Goal: Task Accomplishment & Management: Manage account settings

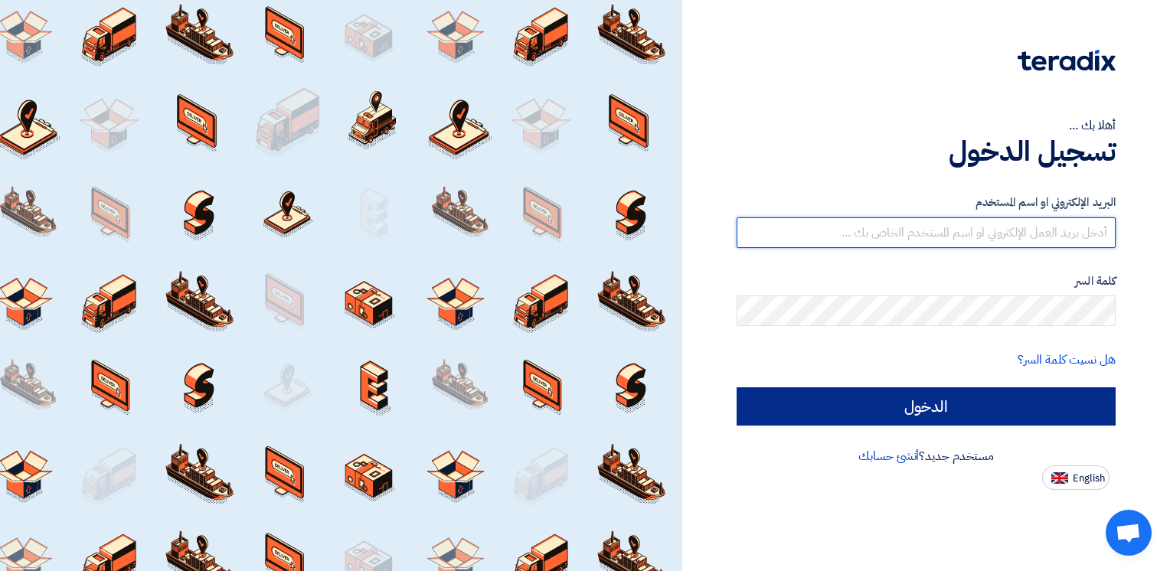
type input "[EMAIL_ADDRESS][DOMAIN_NAME]"
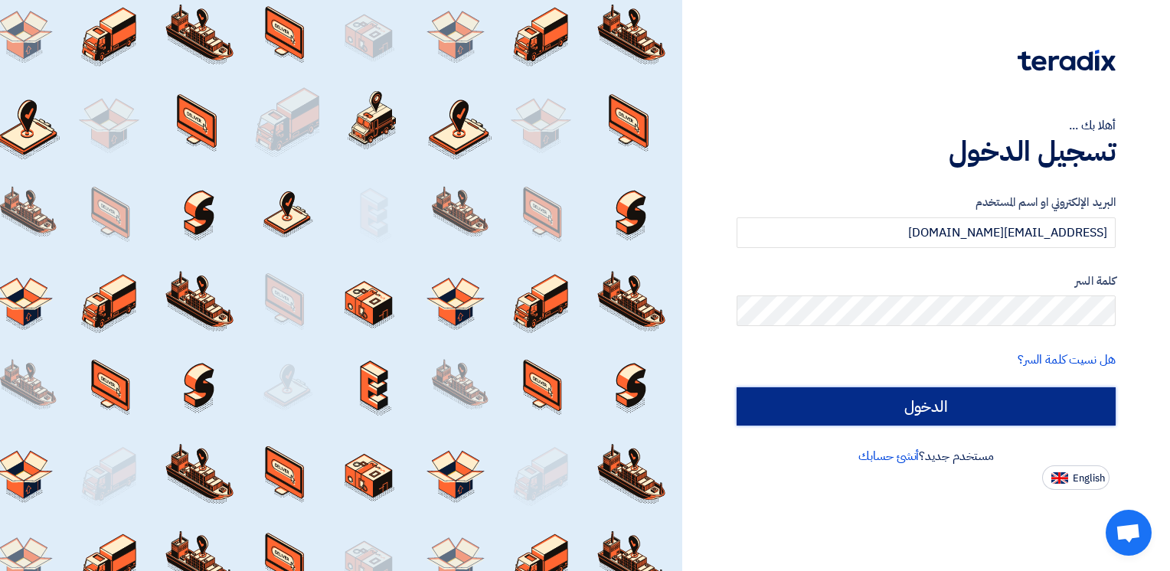
click at [827, 395] on input "الدخول" at bounding box center [926, 406] width 379 height 38
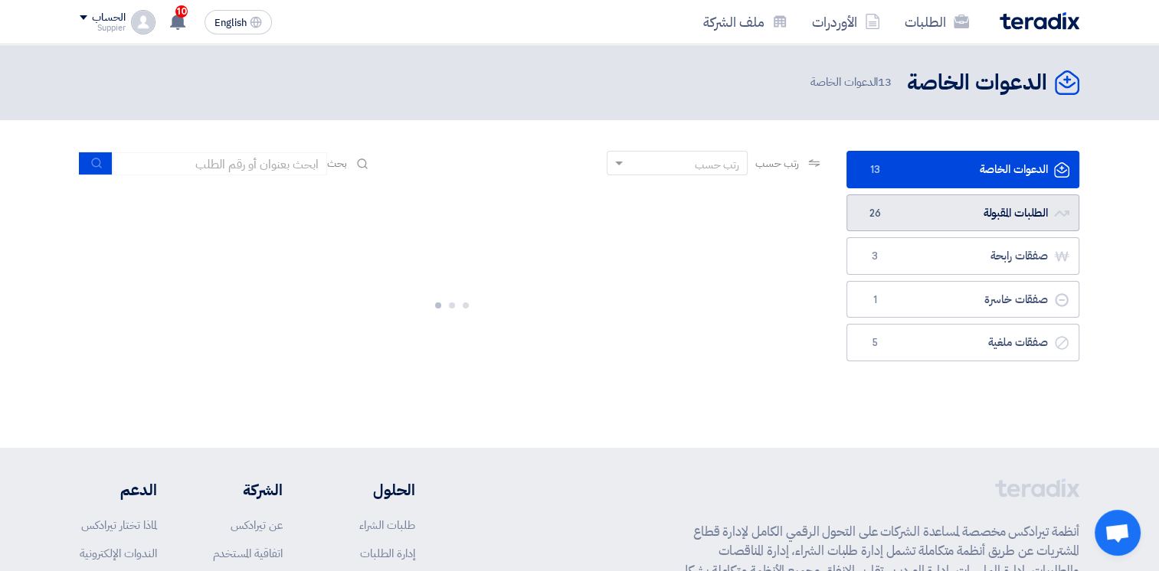
click at [937, 206] on link "الطلبات المقبولة الطلبات المقبولة 26" at bounding box center [962, 214] width 233 height 38
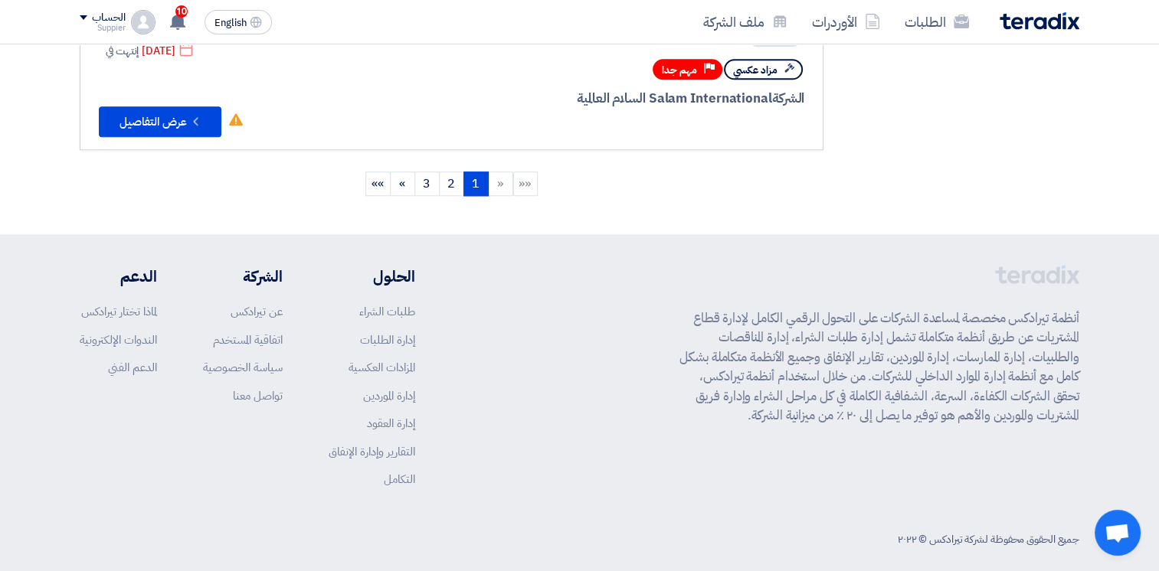
scroll to position [1389, 0]
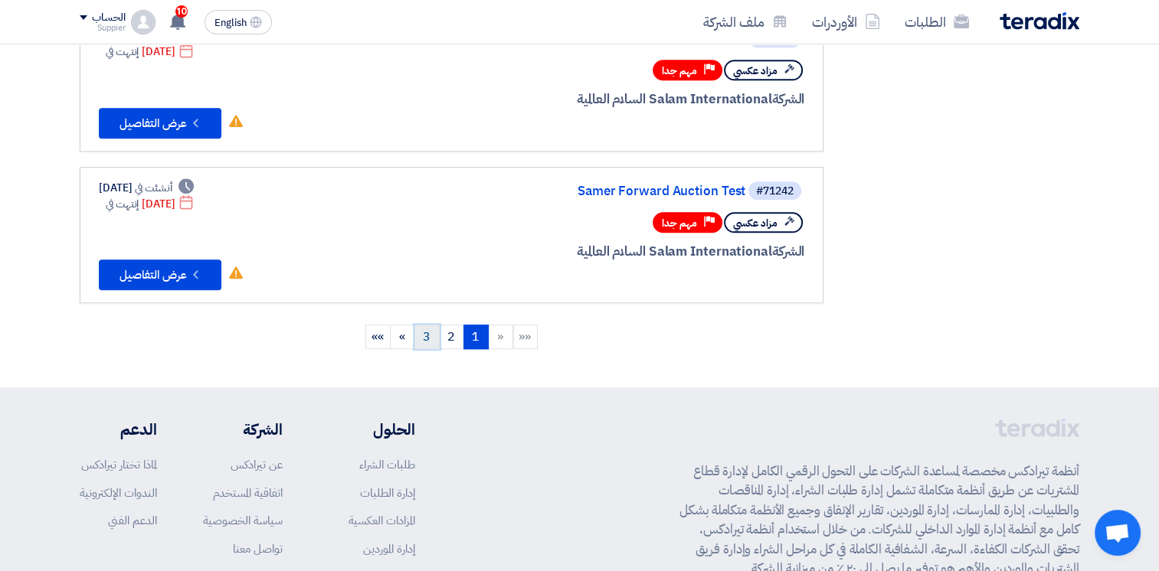
click at [420, 325] on link "3" at bounding box center [426, 337] width 25 height 25
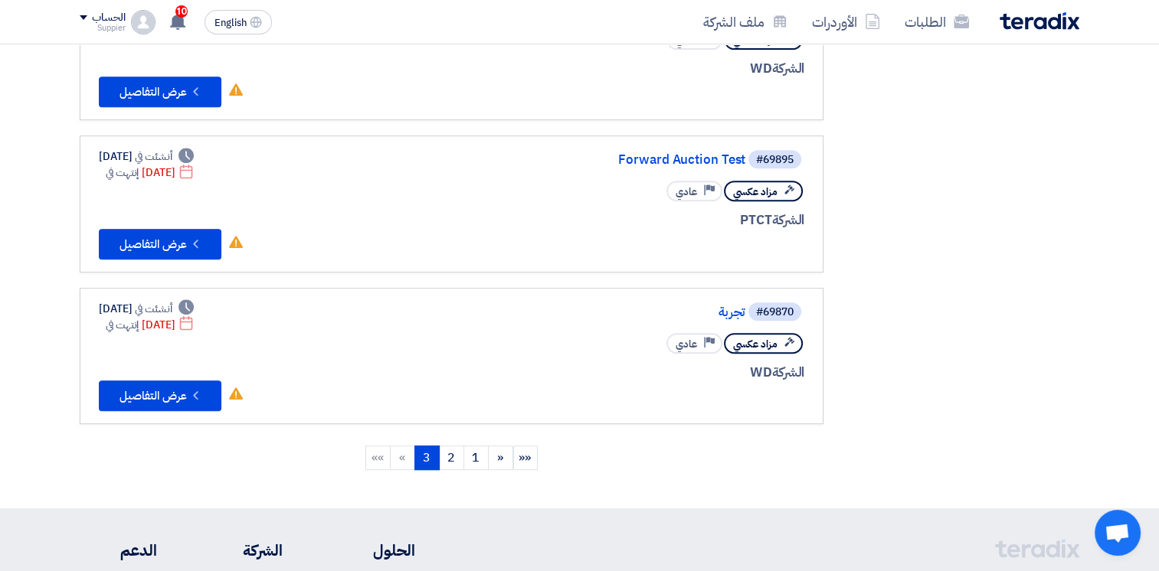
scroll to position [689, 0]
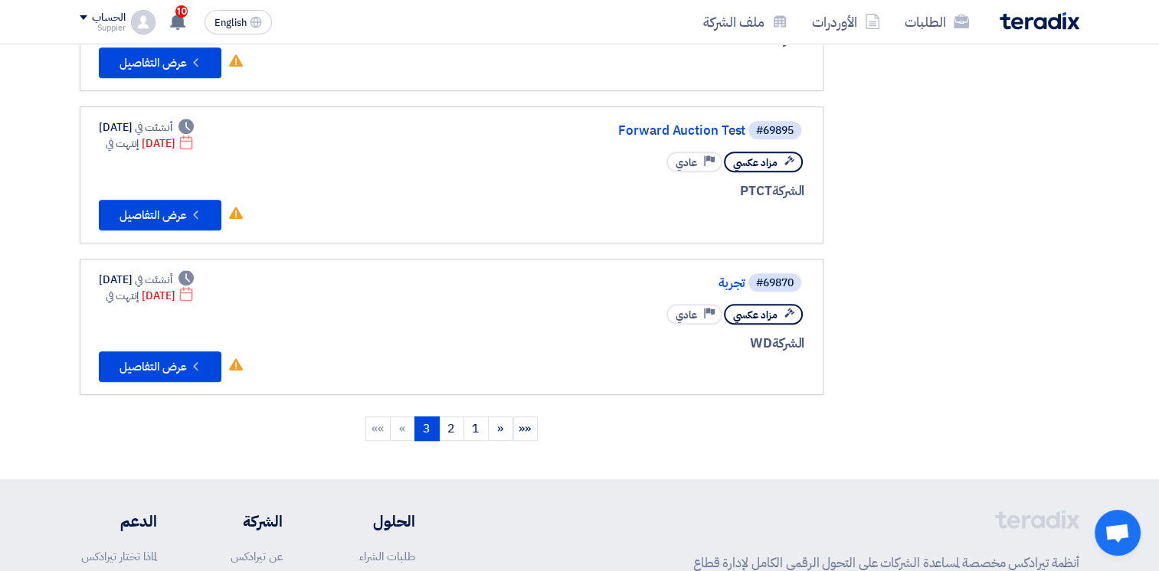
click at [407, 421] on li "»" at bounding box center [403, 429] width 25 height 25
drag, startPoint x: 406, startPoint y: 421, endPoint x: 580, endPoint y: 365, distance: 183.6
click at [406, 422] on li "»" at bounding box center [403, 429] width 25 height 25
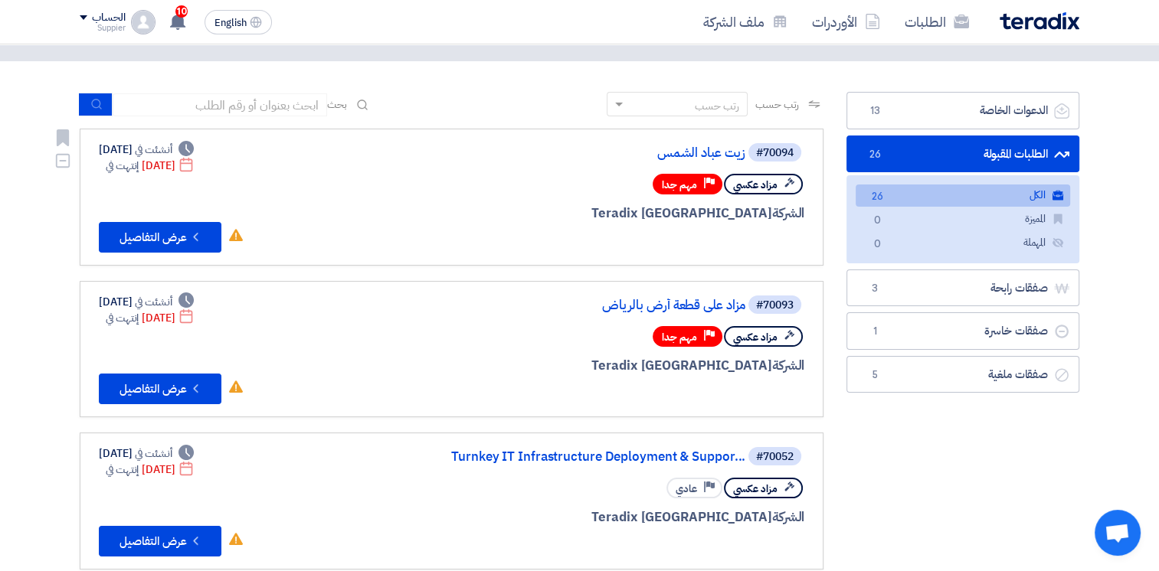
scroll to position [0, 0]
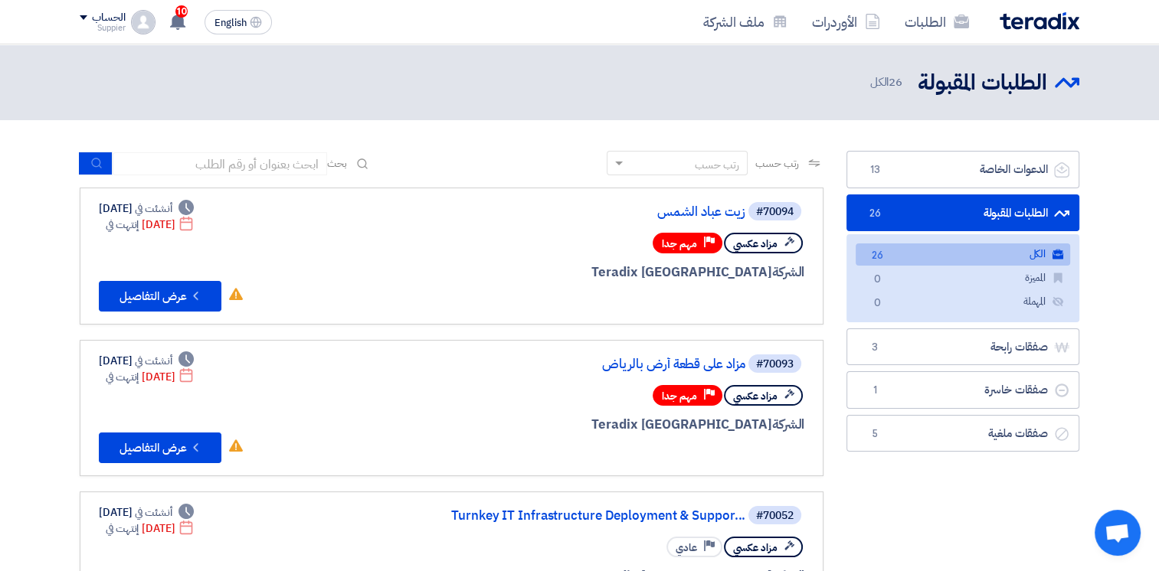
click at [100, 26] on div "Suppier" at bounding box center [102, 28] width 45 height 8
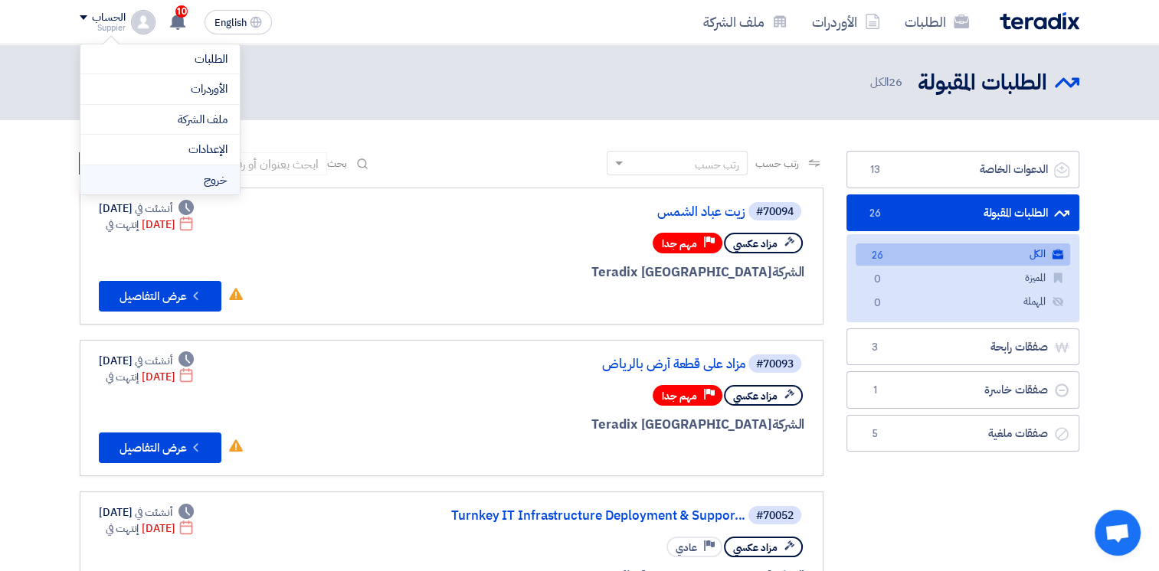
click at [154, 188] on li "خروج" at bounding box center [159, 180] width 159 height 30
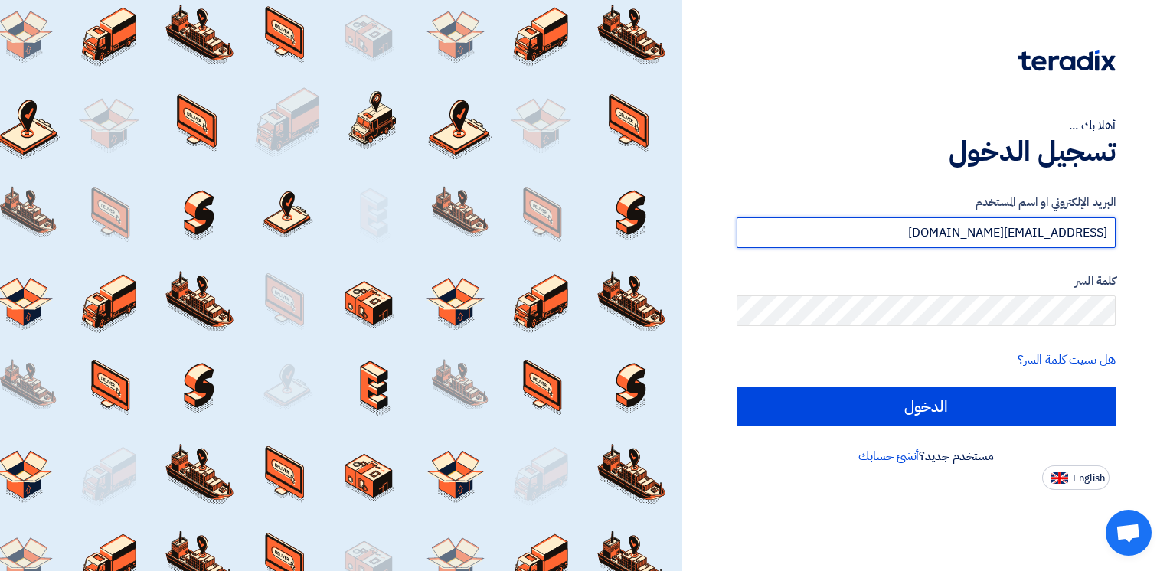
click at [912, 233] on input "[EMAIL_ADDRESS][DOMAIN_NAME]" at bounding box center [926, 232] width 379 height 31
type input "[EMAIL_ADDRESS][DOMAIN_NAME]"
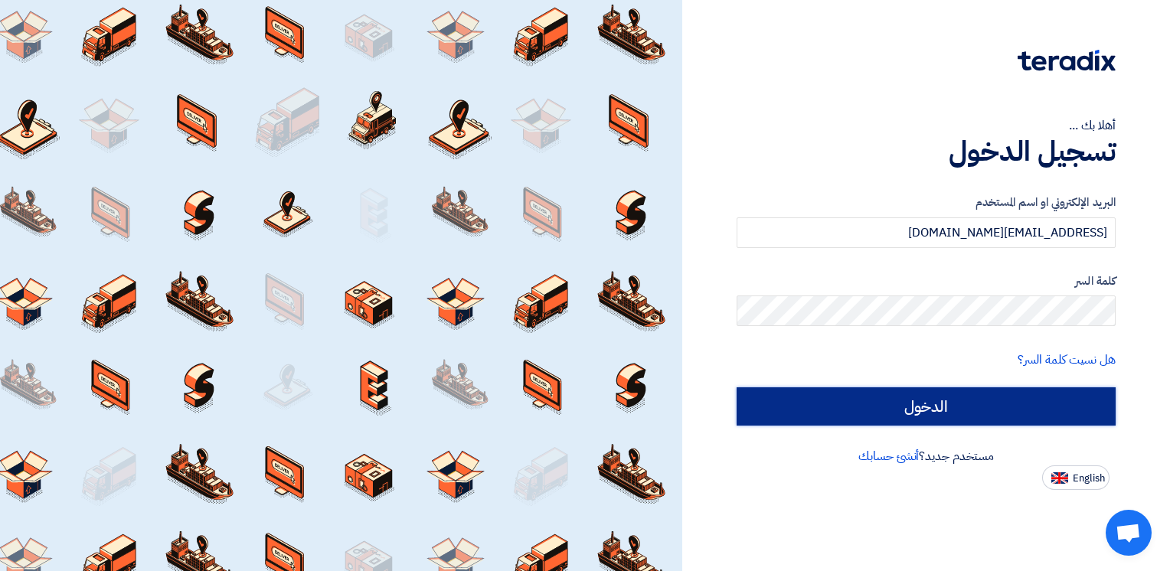
click at [891, 392] on input "الدخول" at bounding box center [926, 406] width 379 height 38
type input "Sign in"
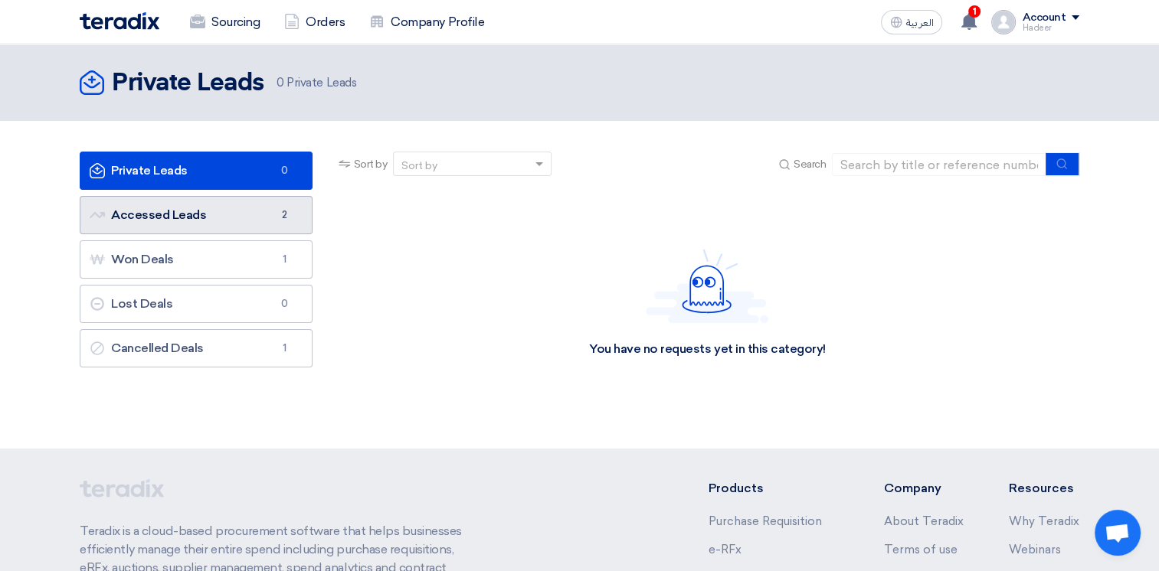
click at [224, 204] on link "Accessed Leads Accessed Leads 2" at bounding box center [196, 215] width 233 height 38
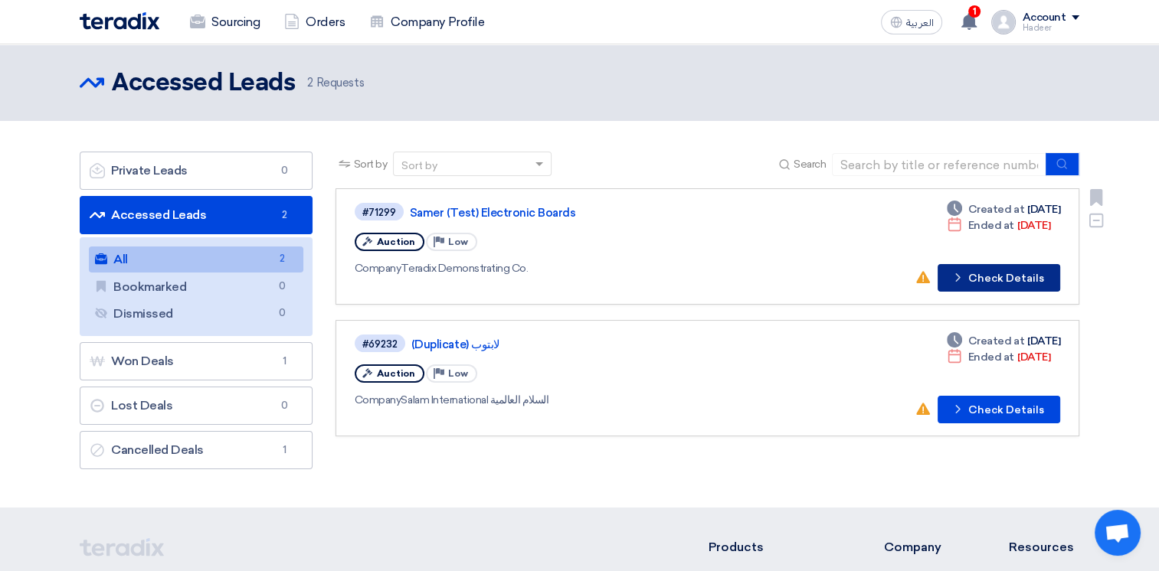
click at [991, 280] on button "Check details Check Details" at bounding box center [998, 278] width 123 height 28
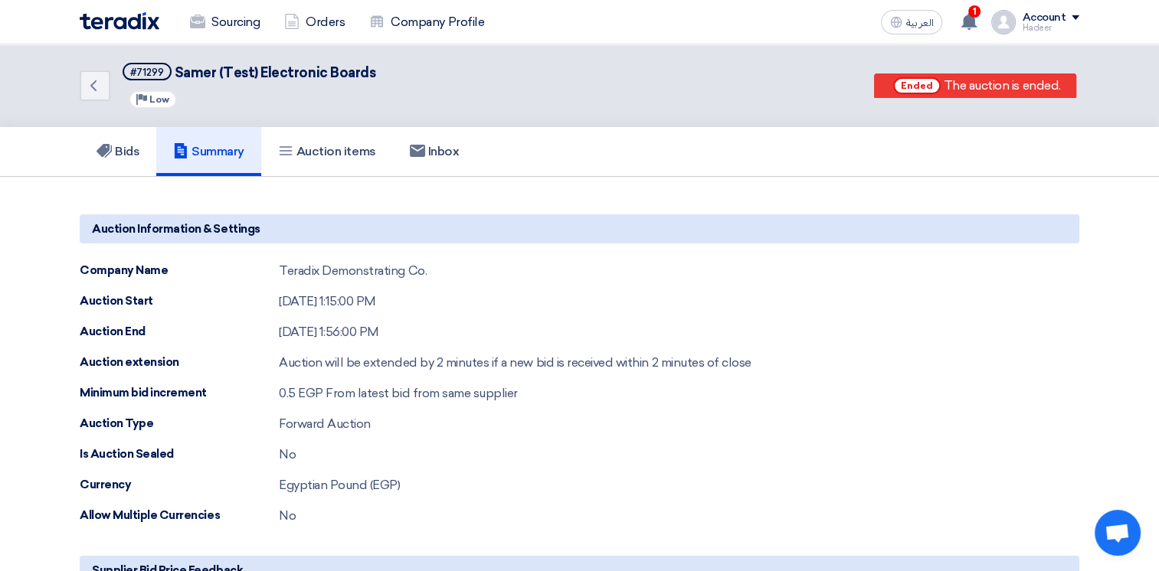
click at [101, 11] on div "Sourcing Orders Company Profile" at bounding box center [380, 22] width 600 height 34
click at [207, 21] on link "Sourcing" at bounding box center [225, 22] width 94 height 34
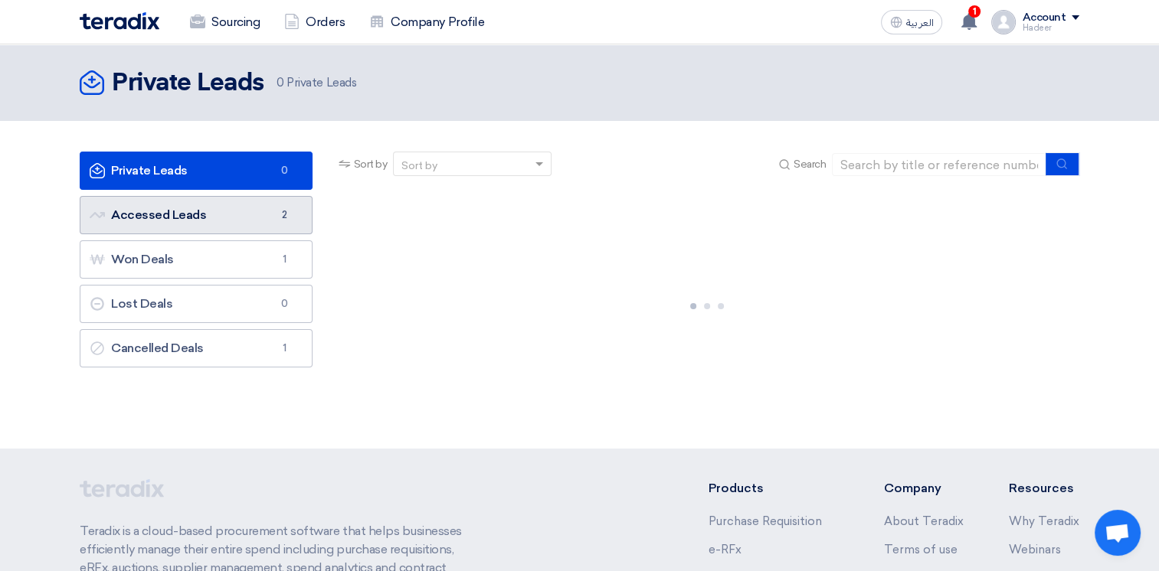
click at [257, 217] on link "Accessed Leads Accessed Leads 2" at bounding box center [196, 215] width 233 height 38
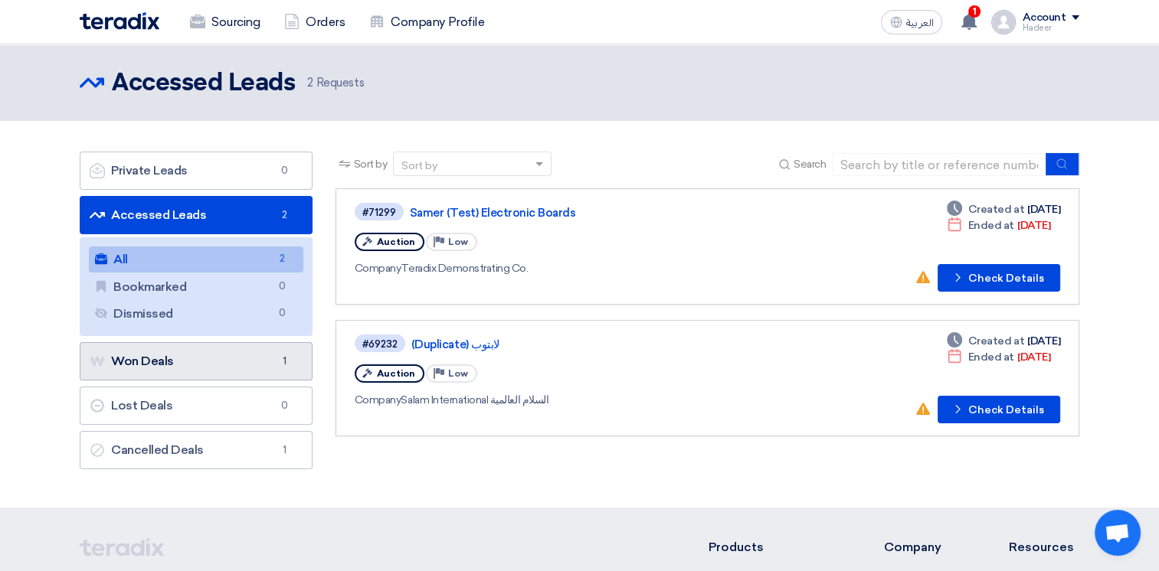
click at [222, 350] on link "Won Deals Won Deals 1" at bounding box center [196, 361] width 233 height 38
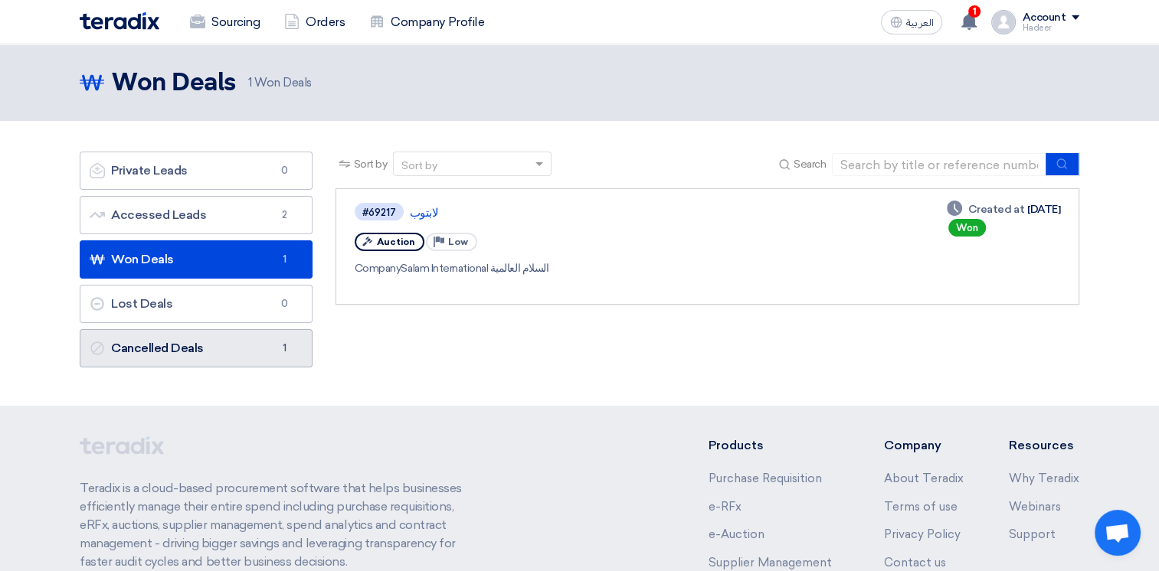
click at [265, 335] on link "Cancelled Deals Cancelled Deals 1" at bounding box center [196, 348] width 233 height 38
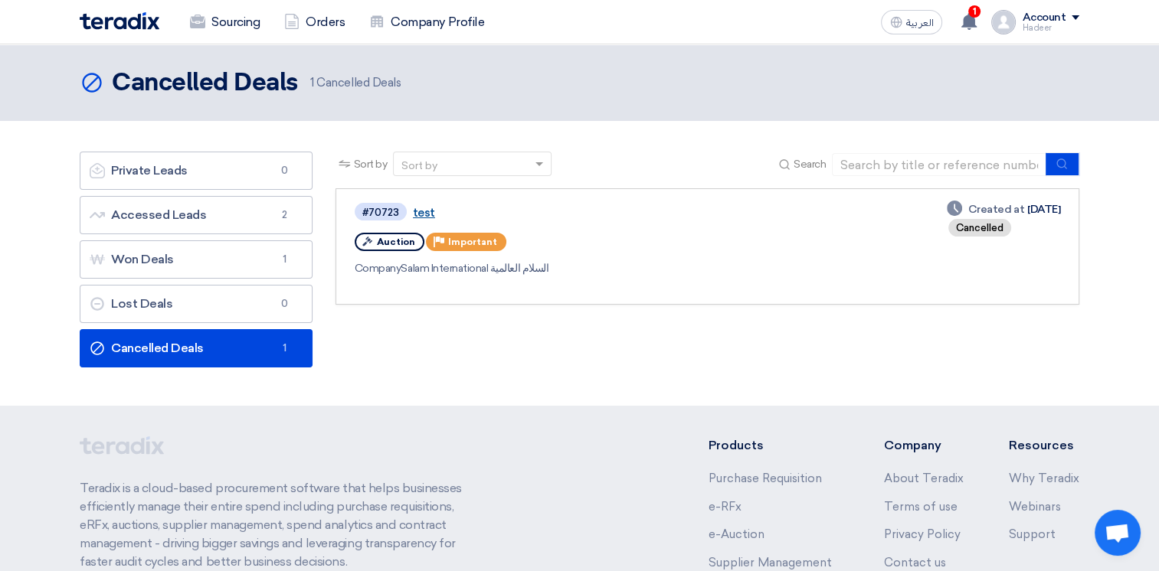
click at [417, 213] on link "test" at bounding box center [604, 213] width 383 height 14
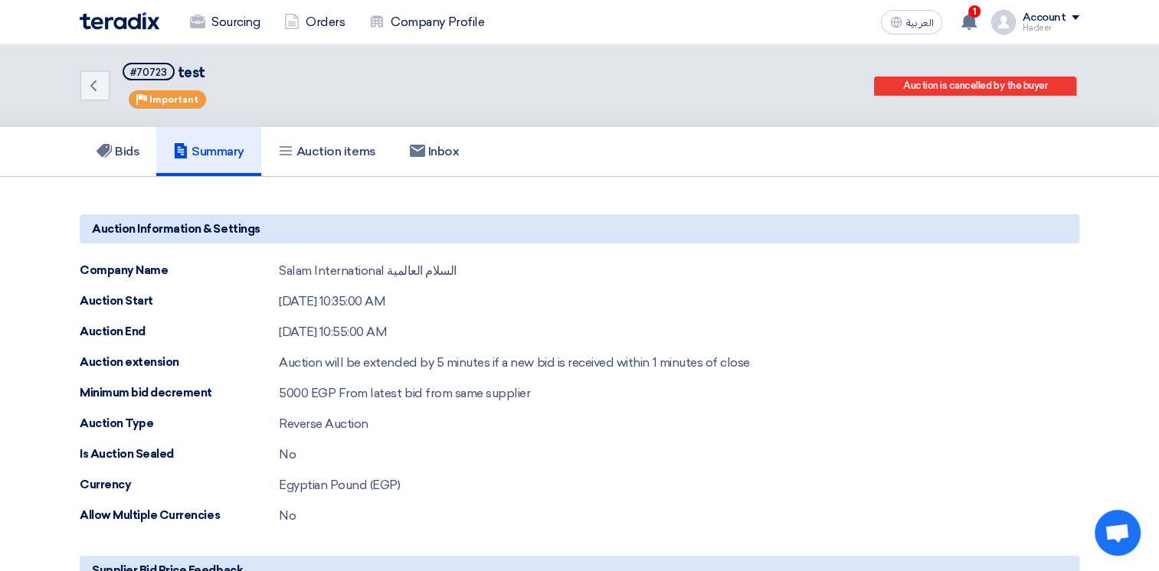
click at [1045, 34] on div "العربية ع 1 You're invited to a reverse auction from Teradix Demonstrating Co.,…" at bounding box center [977, 22] width 204 height 31
click at [1061, 20] on div "Account" at bounding box center [1044, 17] width 44 height 13
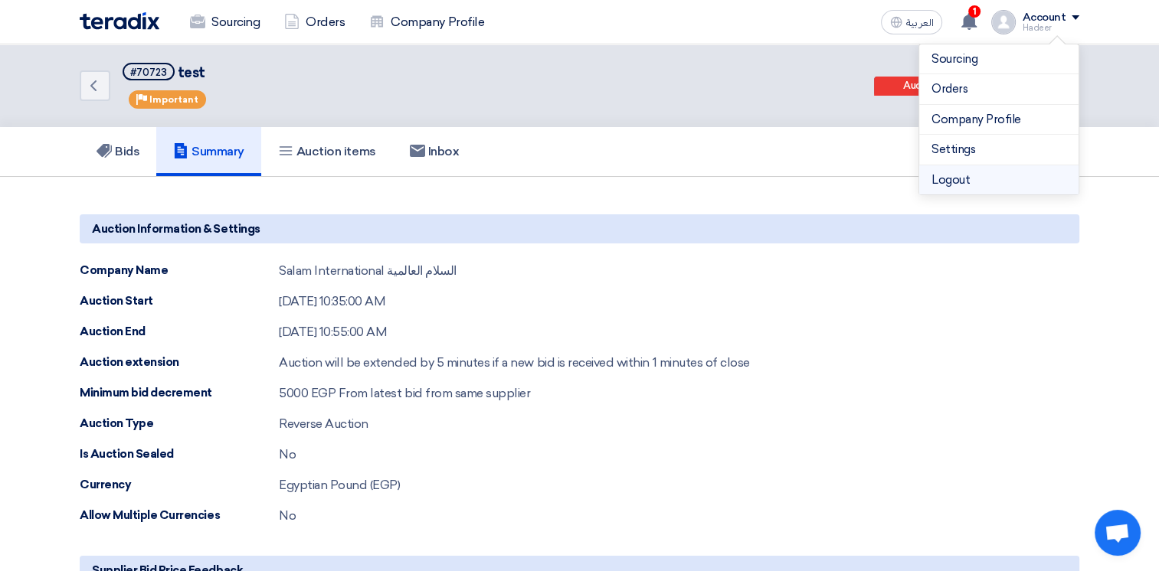
drag, startPoint x: 1061, startPoint y: 20, endPoint x: 956, endPoint y: 189, distance: 199.1
click at [956, 189] on li "Logout" at bounding box center [998, 180] width 159 height 30
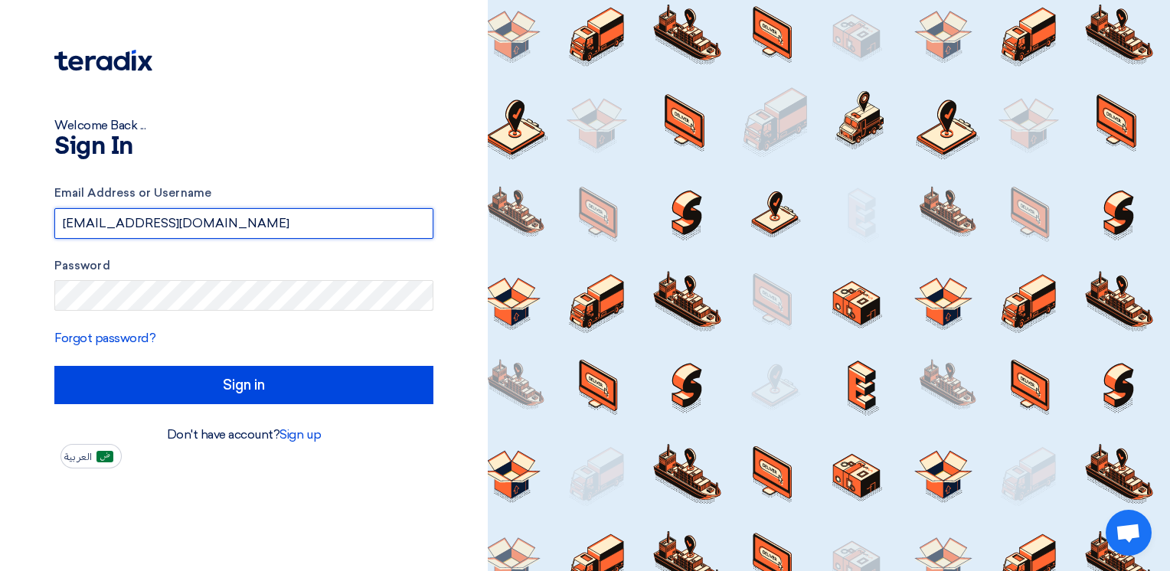
click at [294, 219] on input "[EMAIL_ADDRESS][DOMAIN_NAME]" at bounding box center [243, 223] width 379 height 31
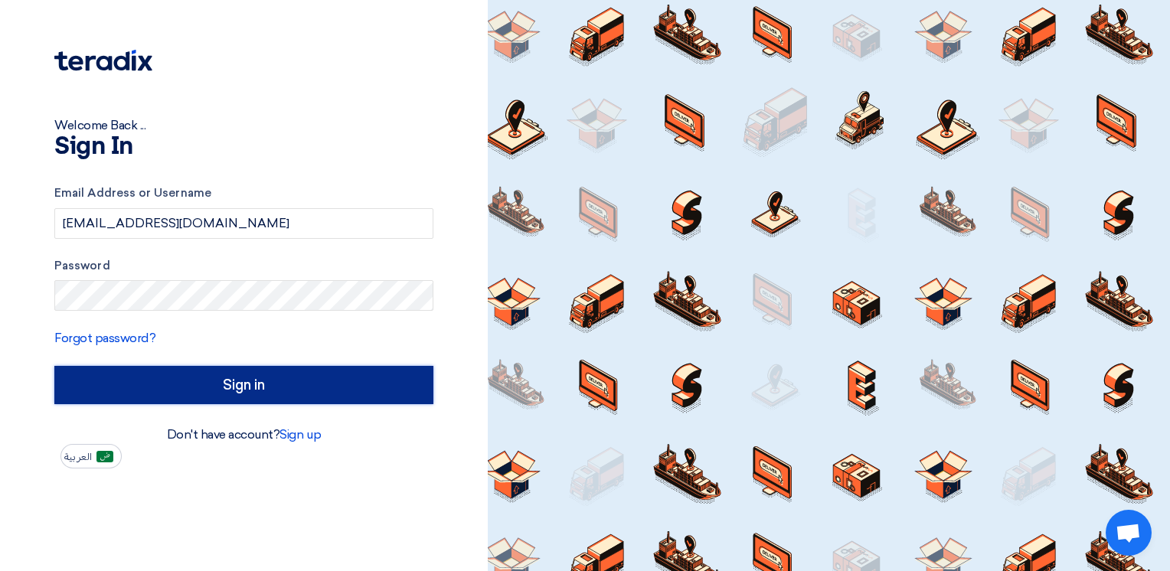
click at [229, 381] on input "Sign in" at bounding box center [243, 385] width 379 height 38
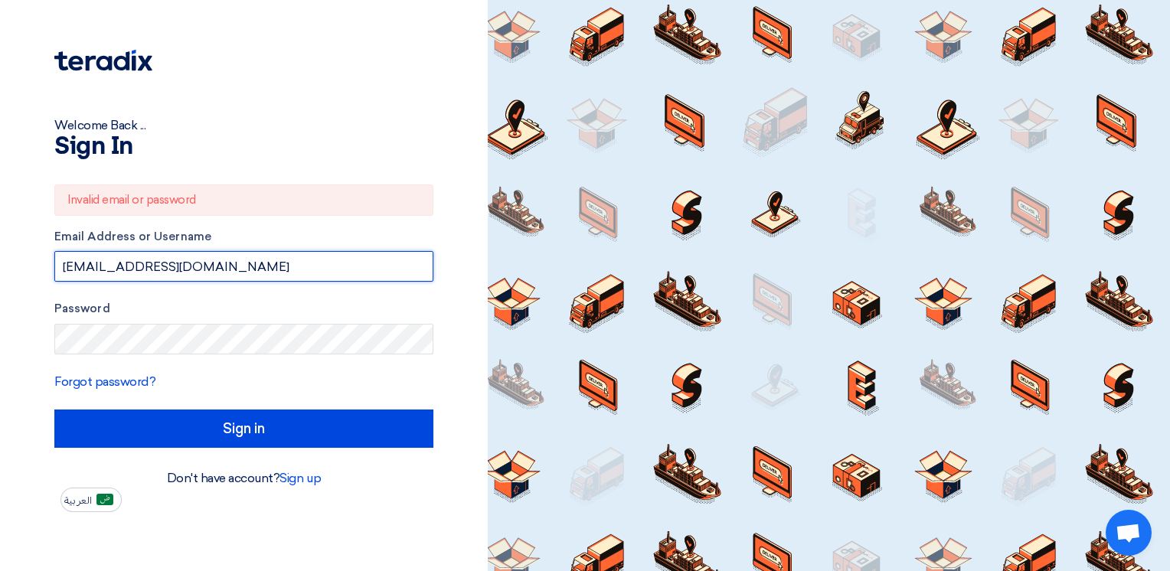
drag, startPoint x: 159, startPoint y: 268, endPoint x: -3, endPoint y: 205, distance: 174.1
click at [0, 205] on html "Welcome Back ... Sign In Invalid email or password Email Address or Username [E…" at bounding box center [585, 285] width 1170 height 571
type input "Hadeer_Mohamed"
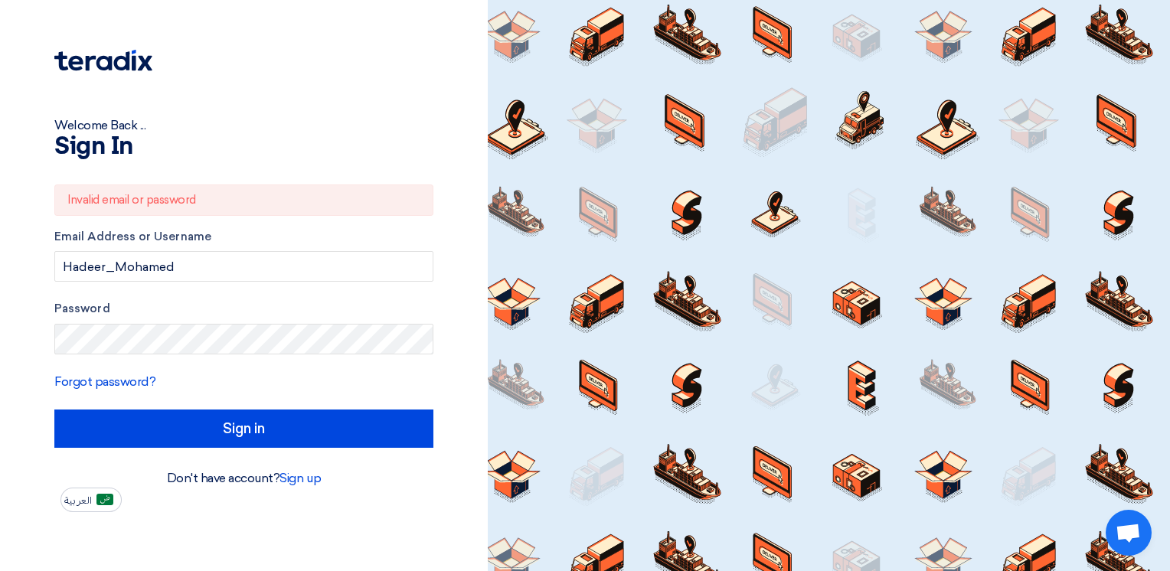
drag, startPoint x: 208, startPoint y: 269, endPoint x: -3, endPoint y: 228, distance: 215.2
click at [0, 228] on html "Welcome Back ... Sign In Invalid email or password Email Address or Username Ha…" at bounding box center [585, 285] width 1170 height 571
drag, startPoint x: 77, startPoint y: 271, endPoint x: 85, endPoint y: 271, distance: 8.4
click at [77, 270] on input "[EMAIL_ADDRESS][DOMAIN_NAME]" at bounding box center [243, 266] width 379 height 31
type input "[EMAIL_ADDRESS][DOMAIN_NAME]"
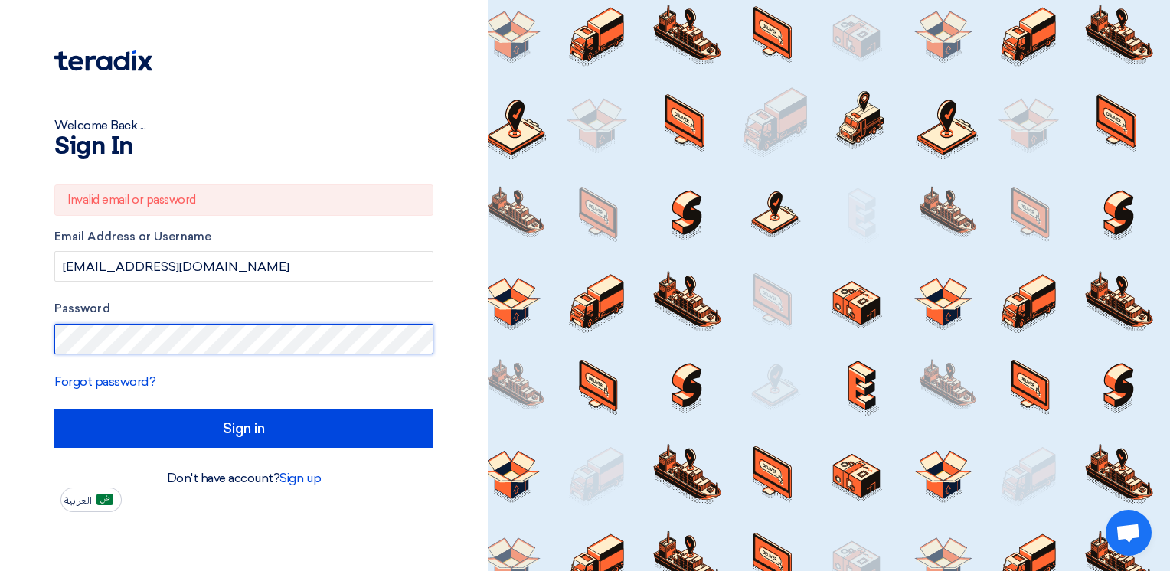
click at [34, 341] on div "Welcome Back ... Sign In Invalid email or password Email Address or Username [E…" at bounding box center [243, 256] width 465 height 512
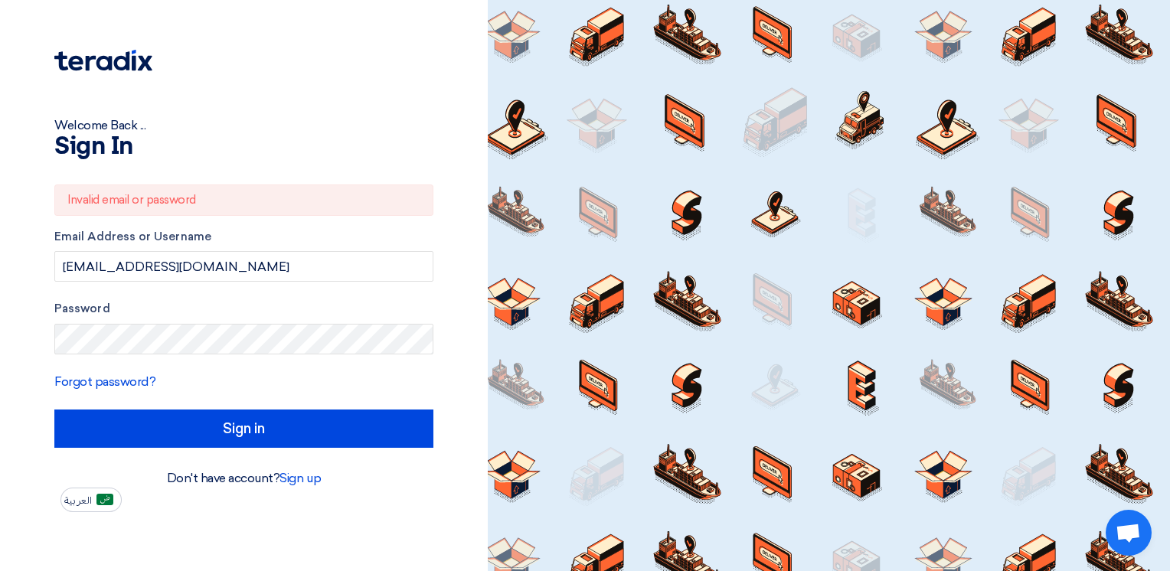
click at [214, 306] on label "Password" at bounding box center [243, 309] width 379 height 18
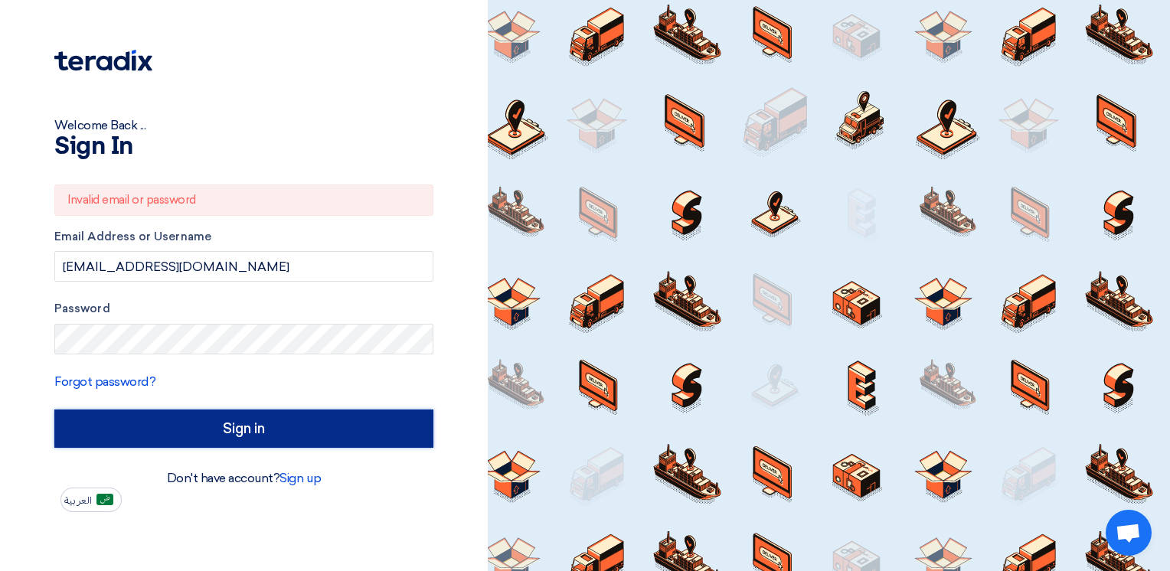
click at [306, 427] on input "Sign in" at bounding box center [243, 429] width 379 height 38
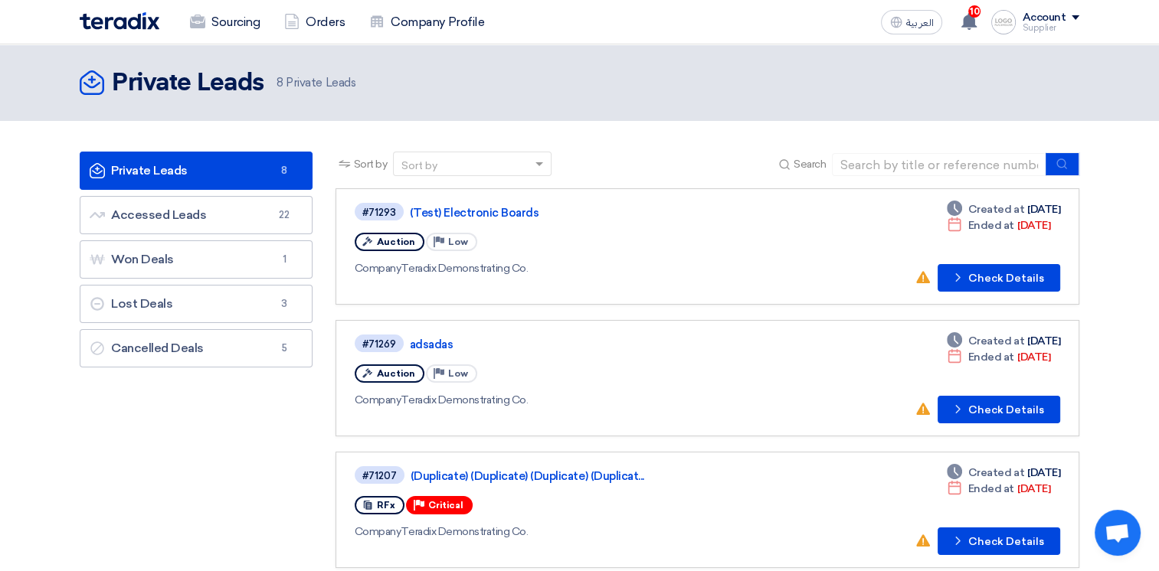
click at [234, 183] on link "Private Leads Private Leads 8" at bounding box center [196, 171] width 233 height 38
click at [273, 225] on link "Accessed Leads Accessed Leads 22" at bounding box center [196, 215] width 233 height 38
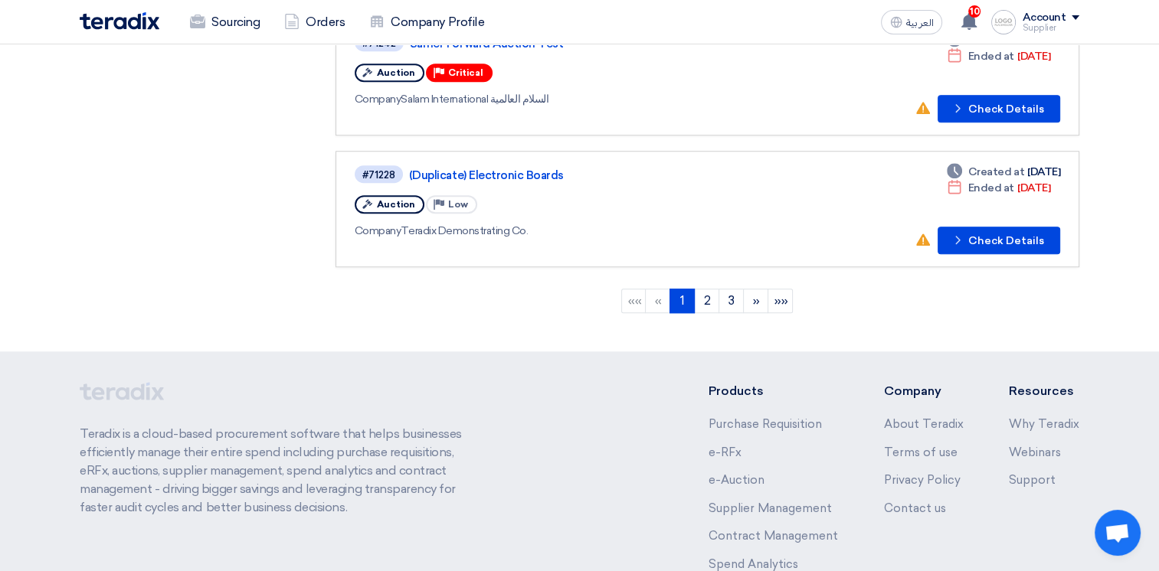
scroll to position [1225, 0]
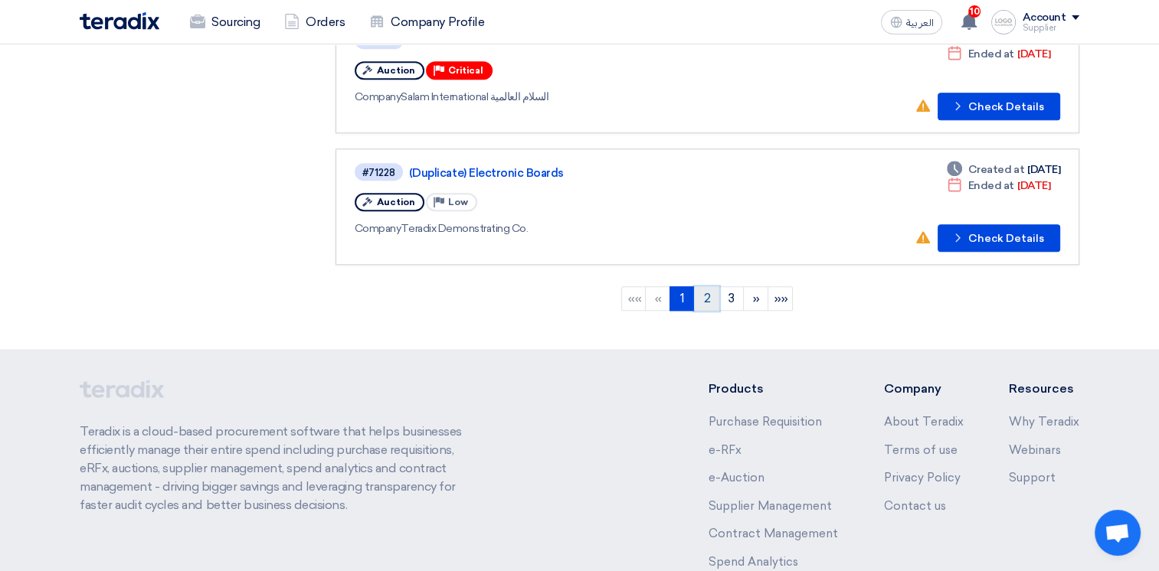
click at [701, 286] on link "2" at bounding box center [706, 298] width 25 height 25
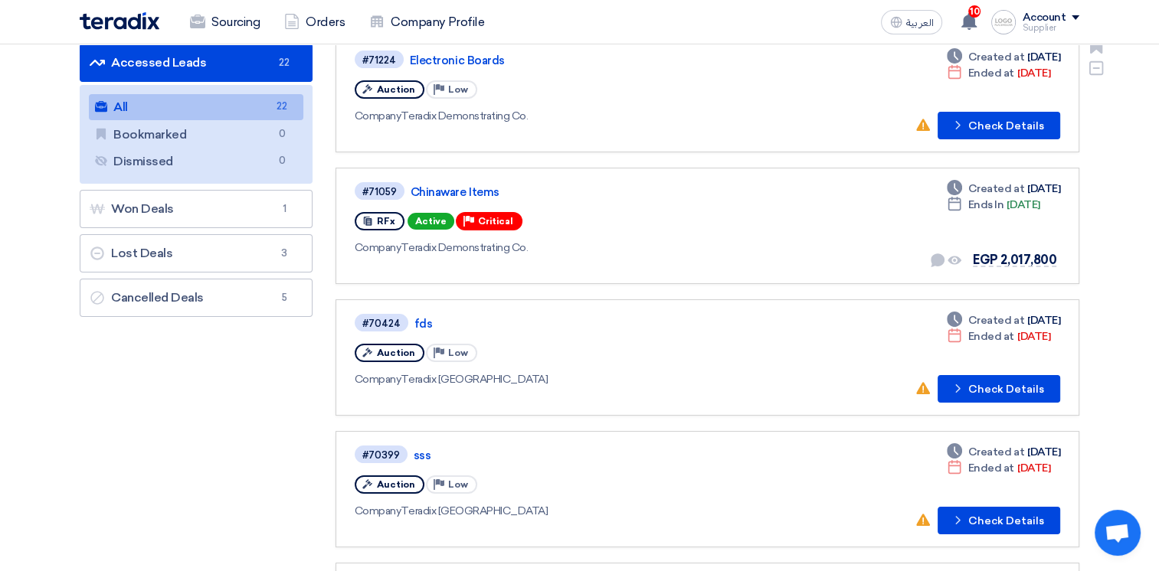
scroll to position [383, 0]
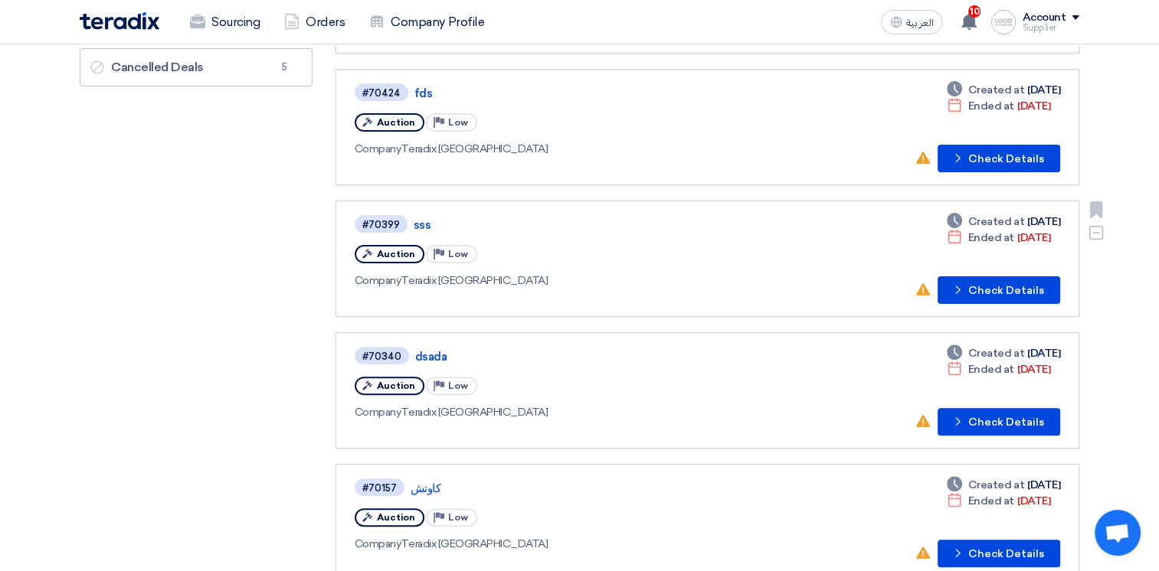
click at [974, 299] on link "#70399 sss Auction Priority Low Company Teradix [GEOGRAPHIC_DATA] Deadline Crea…" at bounding box center [707, 259] width 744 height 116
click at [1003, 282] on button "Check details Check Details" at bounding box center [998, 290] width 123 height 28
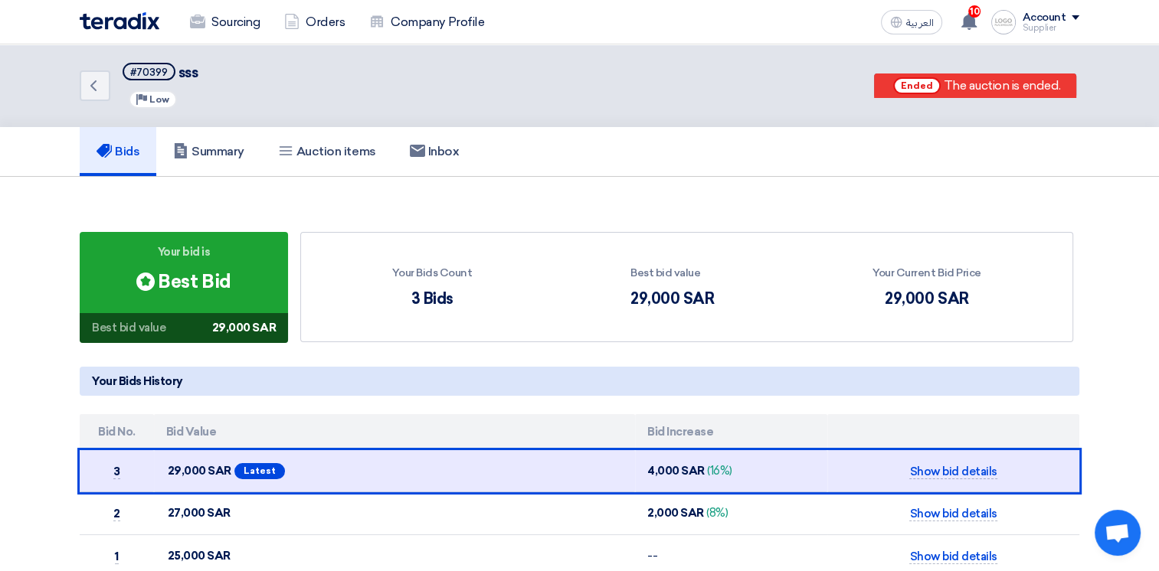
click at [1046, 25] on div "Supplier" at bounding box center [1050, 28] width 57 height 8
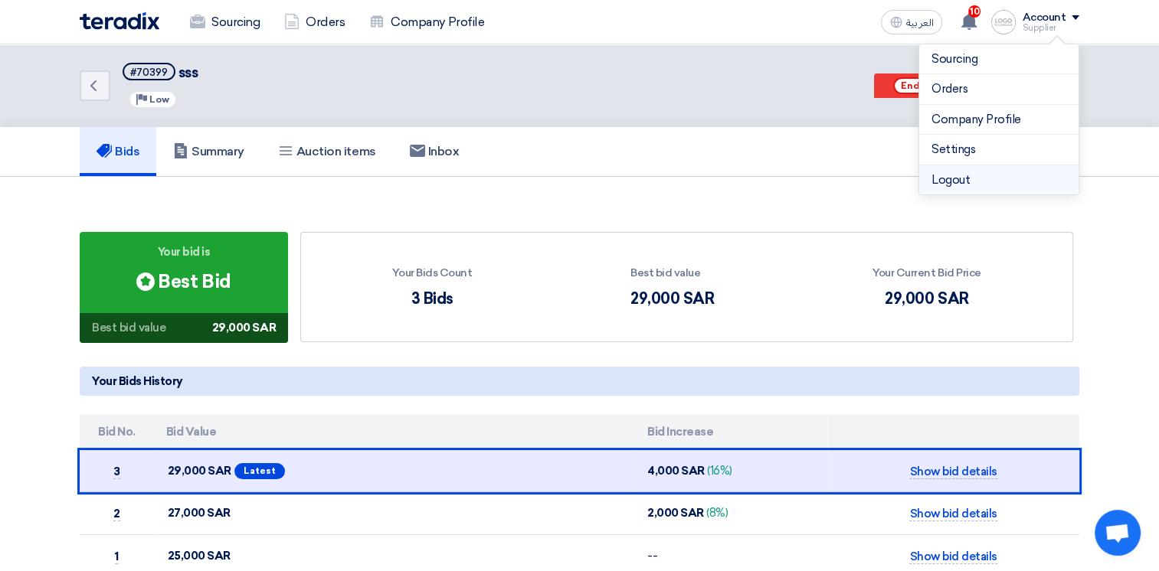
click at [980, 176] on li "Logout" at bounding box center [998, 180] width 159 height 30
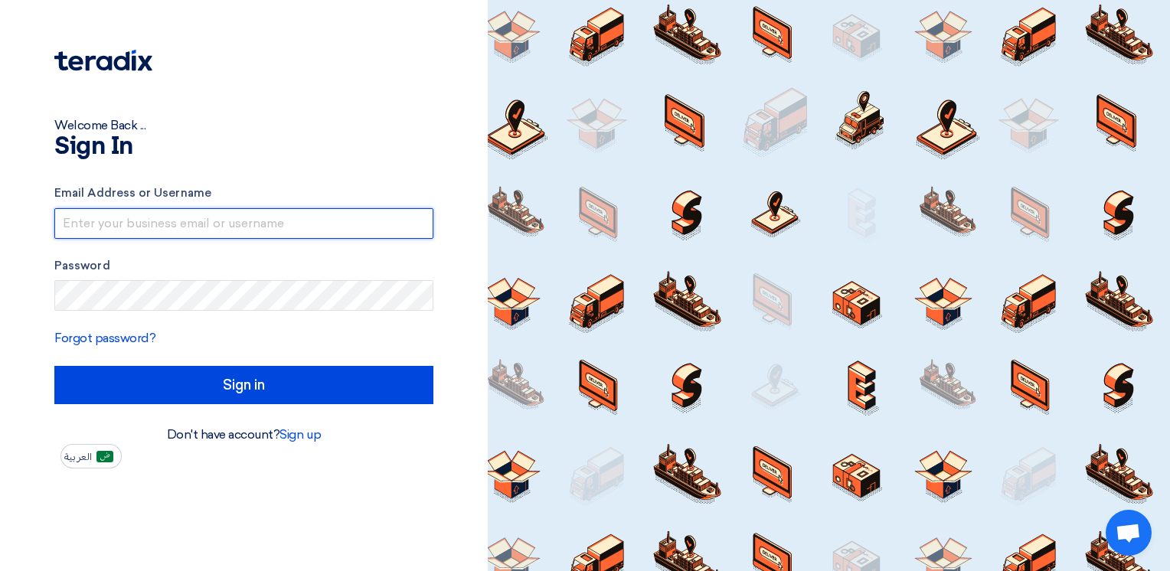
type input "[EMAIL_ADDRESS][DOMAIN_NAME]"
